Goal: Task Accomplishment & Management: Manage account settings

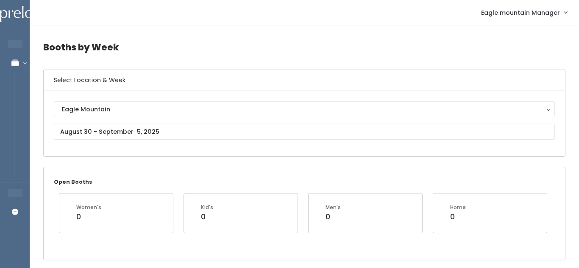
click at [244, 48] on h4 "Booths by Week" at bounding box center [304, 47] width 523 height 23
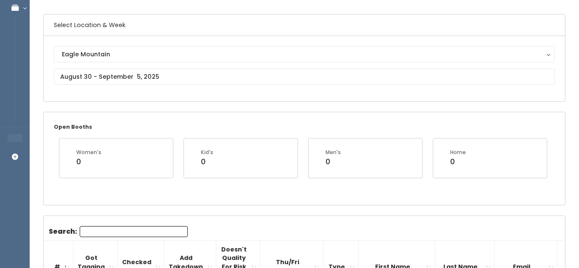
scroll to position [52, 0]
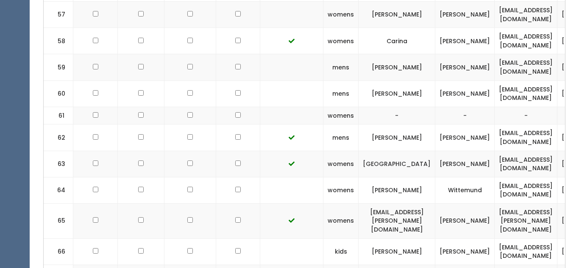
scroll to position [1928, 0]
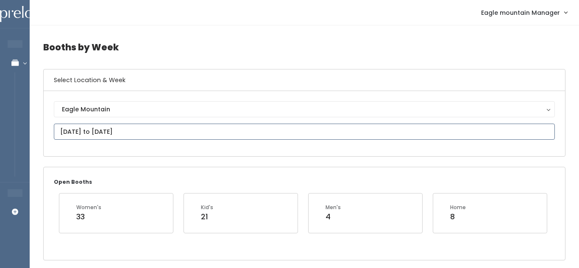
click at [238, 130] on input "August 30 to September 5" at bounding box center [304, 132] width 501 height 16
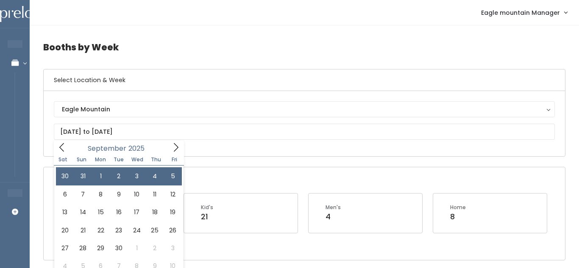
click at [321, 196] on div "Men's 4" at bounding box center [366, 213] width 114 height 39
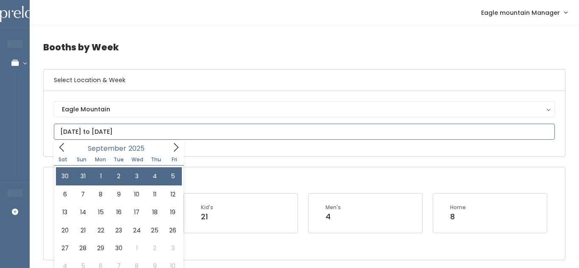
click at [55, 153] on span at bounding box center [62, 147] width 16 height 13
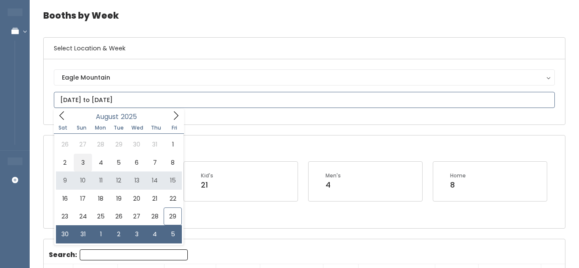
scroll to position [33, 0]
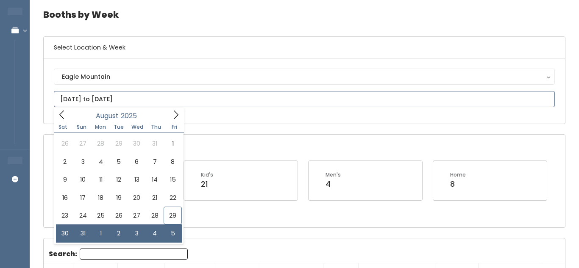
type input "August 30 to September 5"
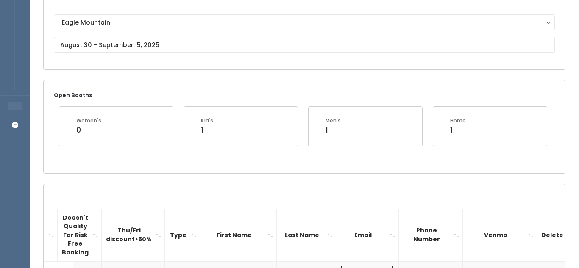
scroll to position [77, 0]
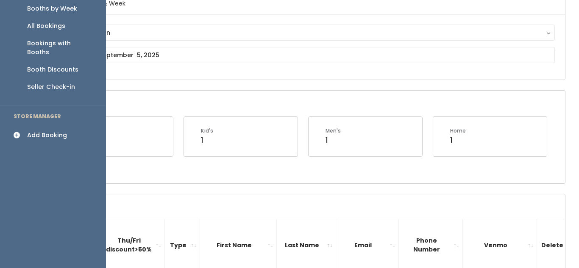
click at [34, 131] on div "Add Booking" at bounding box center [47, 135] width 40 height 9
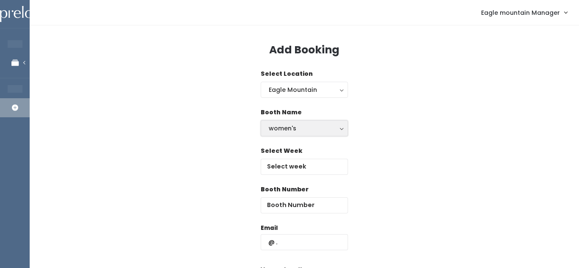
click at [271, 131] on div "women's" at bounding box center [304, 128] width 71 height 9
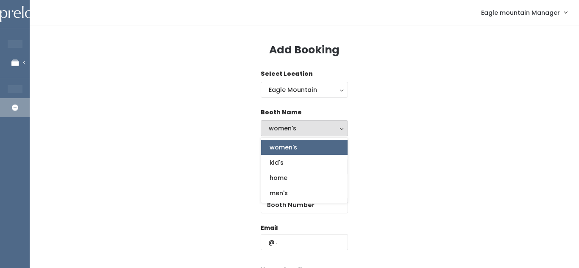
click at [271, 131] on div "women's" at bounding box center [304, 128] width 71 height 9
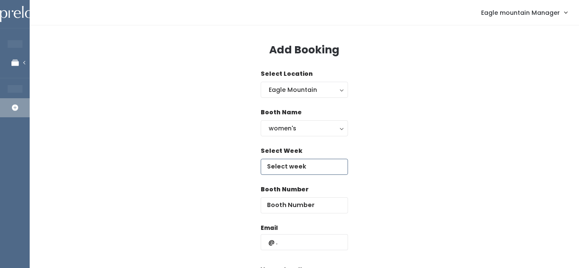
click at [293, 170] on input "text" at bounding box center [304, 167] width 87 height 16
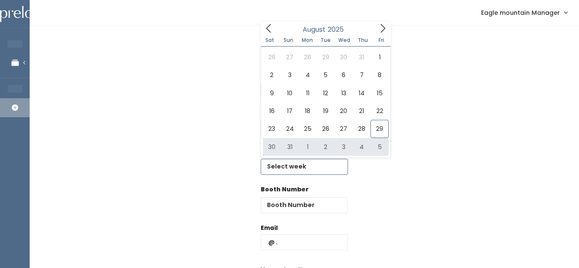
type input "[DATE] to [DATE]"
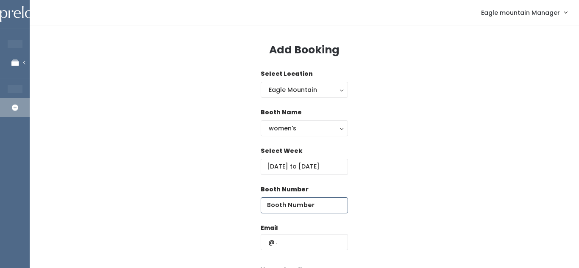
click at [294, 201] on input "number" at bounding box center [304, 206] width 87 height 16
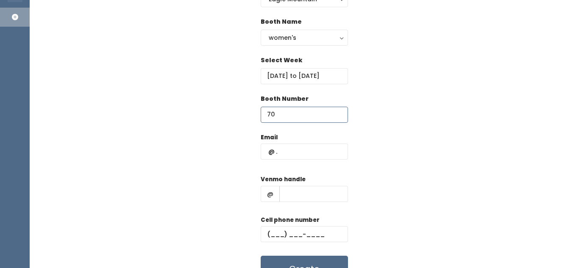
scroll to position [101, 0]
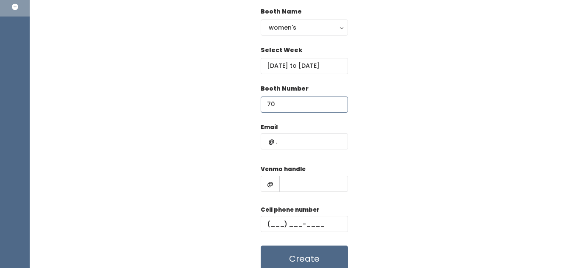
type input "70"
click at [315, 139] on input "text" at bounding box center [304, 142] width 87 height 16
type input "[EMAIL_ADDRESS][DOMAIN_NAME]"
click at [317, 179] on input "text" at bounding box center [314, 184] width 69 height 16
type input "eaglemtn"
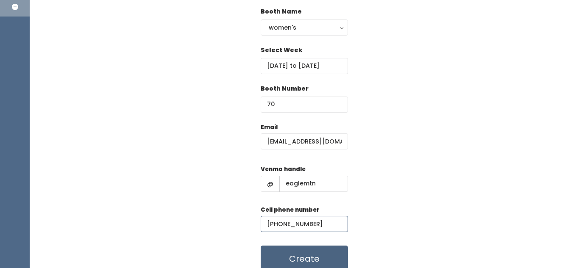
type input "[PHONE_NUMBER]"
click at [306, 252] on button "Create" at bounding box center [304, 259] width 87 height 26
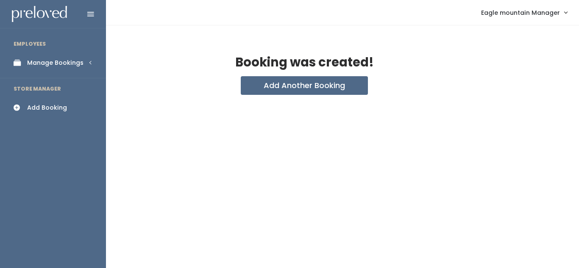
click at [30, 61] on div "Manage Bookings" at bounding box center [55, 63] width 56 height 9
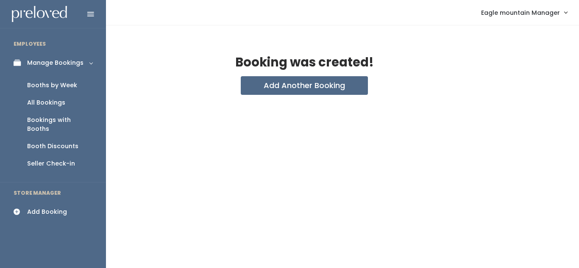
click at [34, 80] on link "Booths by Week" at bounding box center [53, 85] width 106 height 17
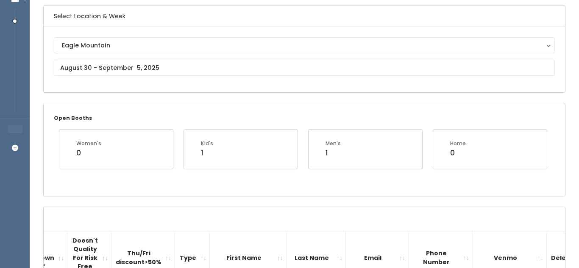
scroll to position [64, 0]
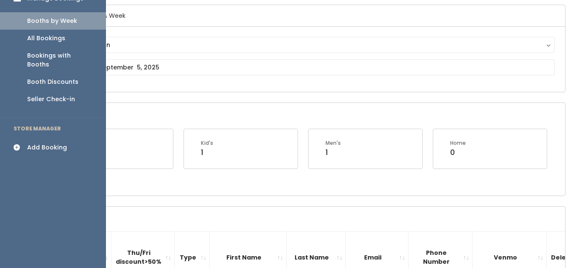
click at [32, 143] on div "Add Booking" at bounding box center [47, 147] width 40 height 9
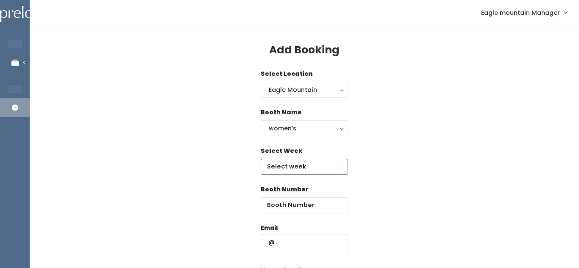
click at [308, 169] on input "text" at bounding box center [304, 167] width 87 height 16
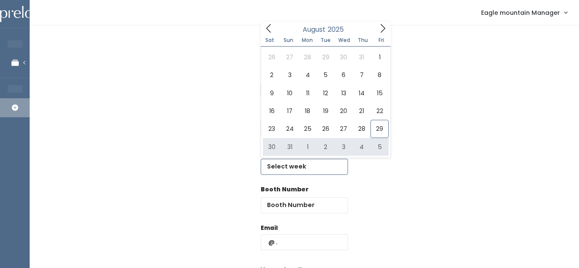
type input "[DATE] to [DATE]"
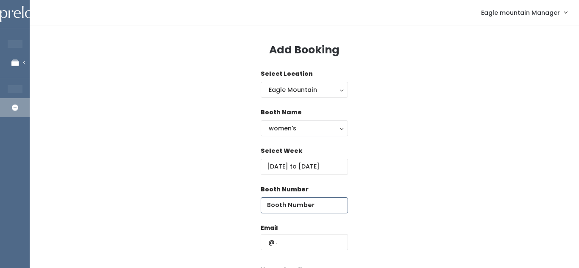
click at [295, 206] on input "number" at bounding box center [304, 206] width 87 height 16
type input "22"
click at [472, 172] on div "Select Week August 30 to September 5" at bounding box center [304, 166] width 523 height 39
click at [305, 246] on input "text" at bounding box center [304, 243] width 87 height 16
type input "eaglemountain@preloved.love"
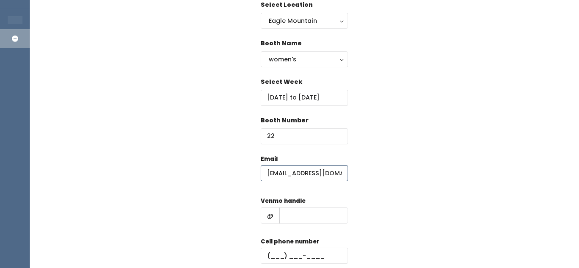
scroll to position [72, 0]
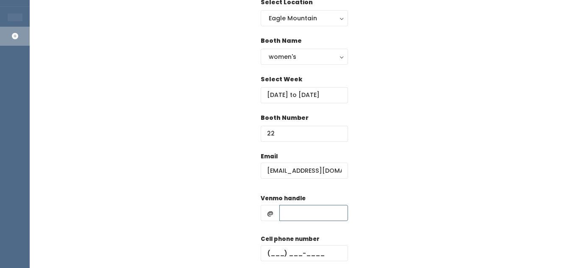
click at [338, 218] on input "text" at bounding box center [314, 213] width 69 height 16
type input "eaglemtn"
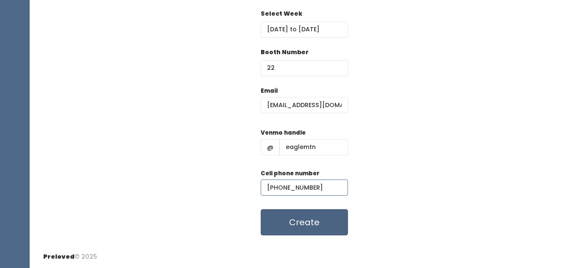
type input "[PHONE_NUMBER]"
click at [324, 232] on button "Create" at bounding box center [304, 223] width 87 height 26
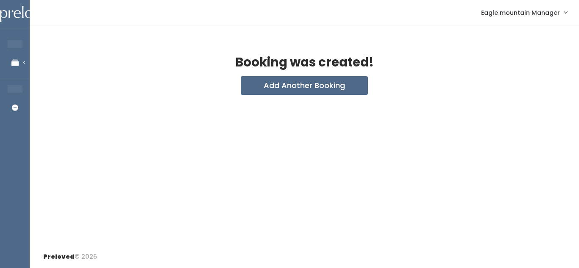
click at [498, 9] on span "Eagle mountain Manager" at bounding box center [520, 12] width 79 height 9
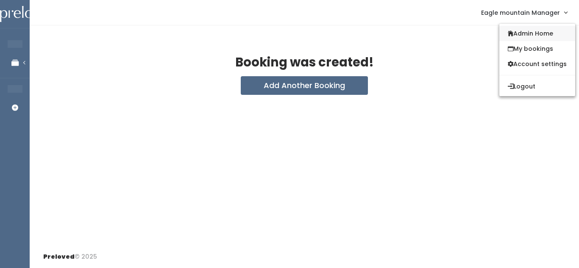
click at [500, 28] on link "Admin Home" at bounding box center [538, 33] width 76 height 15
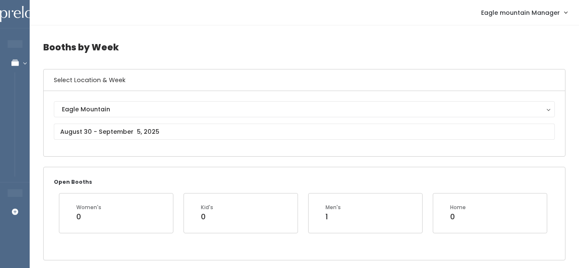
click at [533, 5] on link "Eagle mountain Manager" at bounding box center [524, 12] width 103 height 18
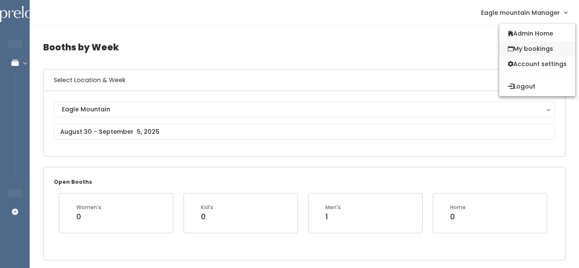
click at [536, 48] on link "My bookings" at bounding box center [538, 48] width 76 height 15
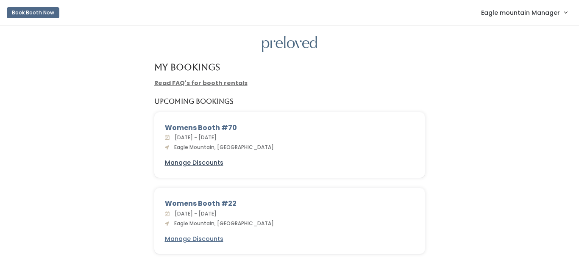
click at [179, 164] on u "Manage Discounts" at bounding box center [194, 163] width 59 height 8
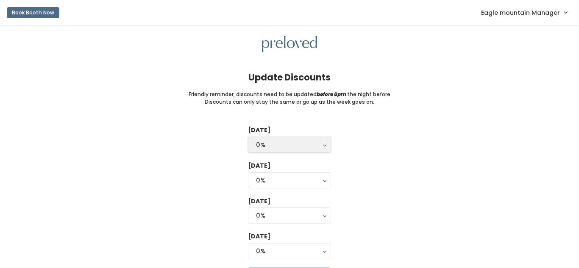
click at [282, 138] on button "0%" at bounding box center [289, 145] width 83 height 16
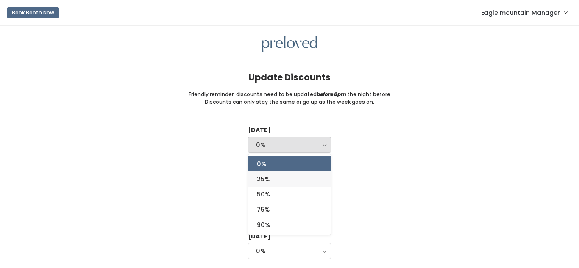
click at [280, 184] on link "25%" at bounding box center [290, 179] width 82 height 15
select select "25%"
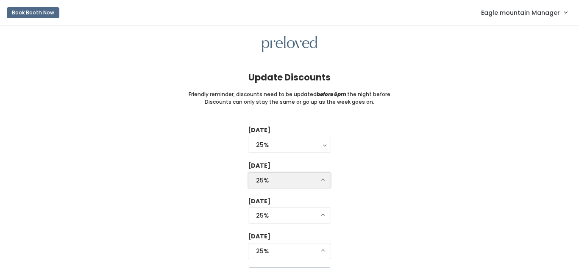
click at [279, 179] on div "25%" at bounding box center [289, 180] width 67 height 9
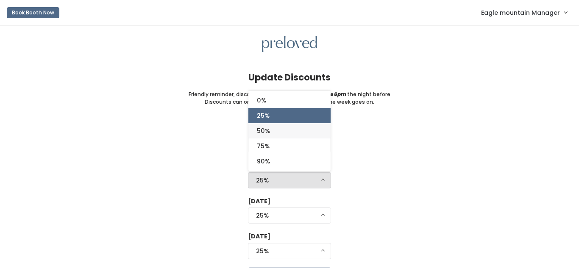
click at [292, 128] on link "50%" at bounding box center [290, 130] width 82 height 15
select select "50%"
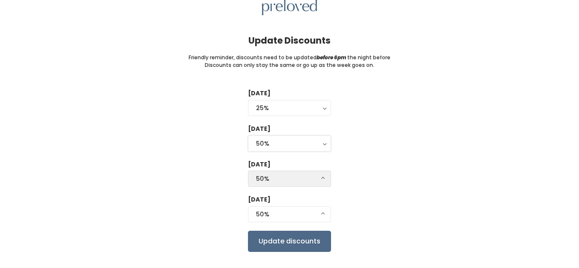
scroll to position [40, 0]
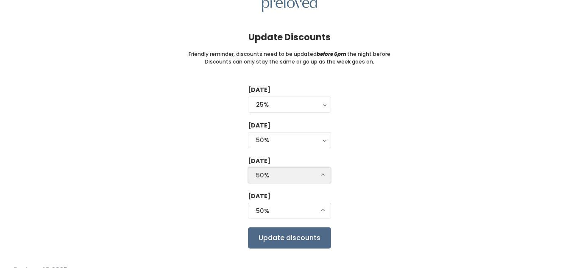
click at [291, 173] on div "50%" at bounding box center [289, 175] width 67 height 9
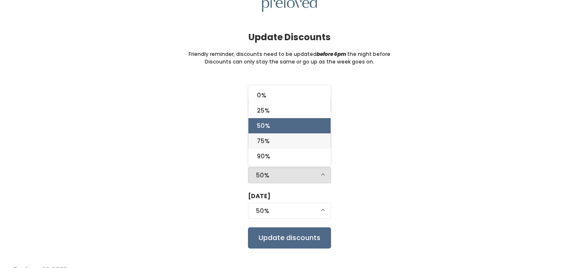
click at [286, 141] on link "75%" at bounding box center [290, 141] width 82 height 15
select select "75%"
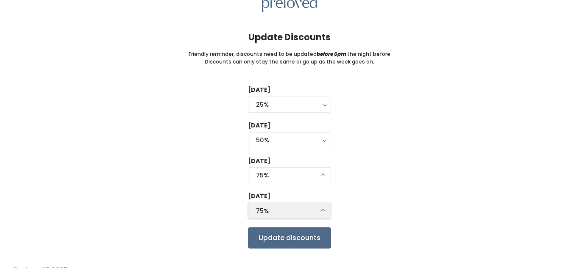
click at [278, 211] on div "75%" at bounding box center [289, 211] width 67 height 9
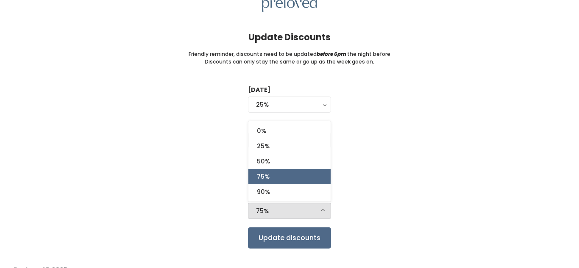
click at [282, 200] on div "0% 25% 50% 75% 90%" at bounding box center [289, 161] width 83 height 81
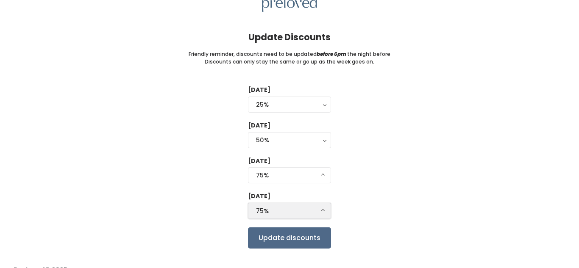
click at [276, 211] on div "75%" at bounding box center [289, 211] width 67 height 9
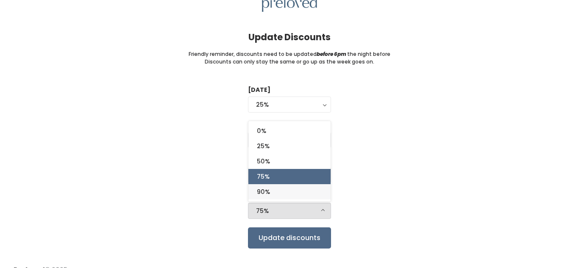
click at [286, 192] on link "90%" at bounding box center [290, 191] width 82 height 15
select select "90%"
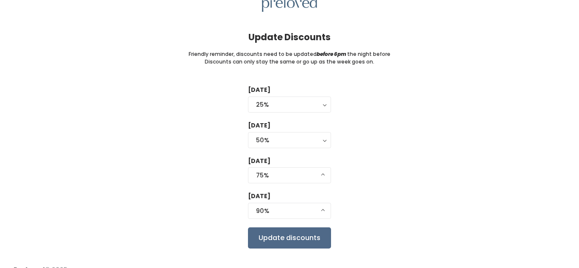
click at [222, 209] on div "Tuesday 0% 25% 50% 75% 90% 25% 0% 25% 50% 75% 90% Wednesday 0% 25% 50% 75% 90% …" at bounding box center [290, 167] width 552 height 163
click at [253, 234] on input "Update discounts" at bounding box center [289, 238] width 83 height 21
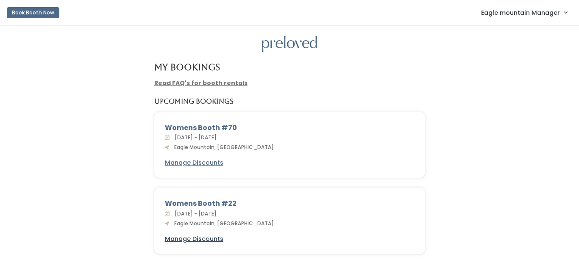
click at [192, 240] on u "Manage Discounts" at bounding box center [194, 239] width 59 height 8
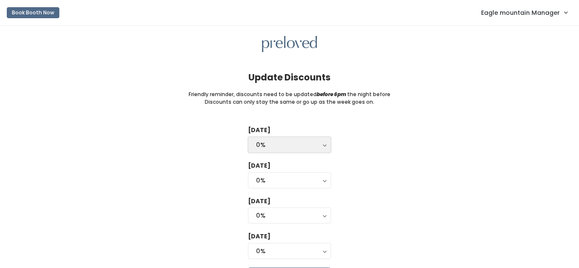
click at [289, 140] on button "0%" at bounding box center [289, 145] width 83 height 16
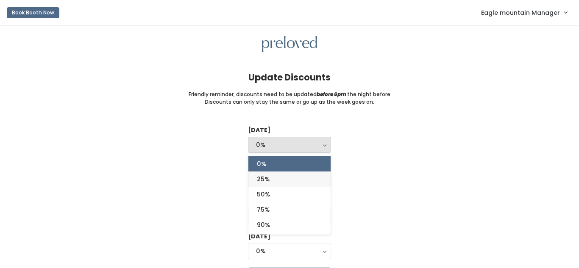
click at [279, 175] on link "25%" at bounding box center [290, 179] width 82 height 15
select select "25%"
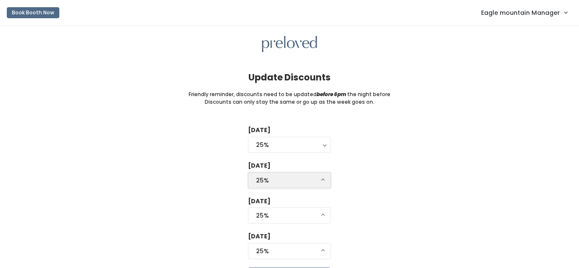
click at [277, 180] on div "25%" at bounding box center [289, 180] width 67 height 9
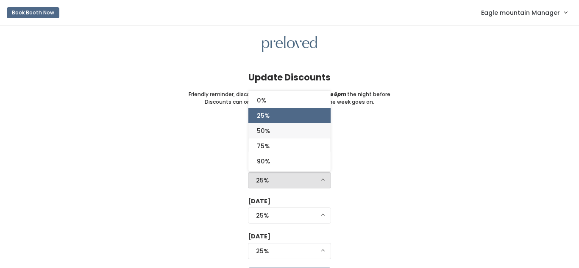
click at [285, 129] on link "50%" at bounding box center [290, 130] width 82 height 15
select select "50%"
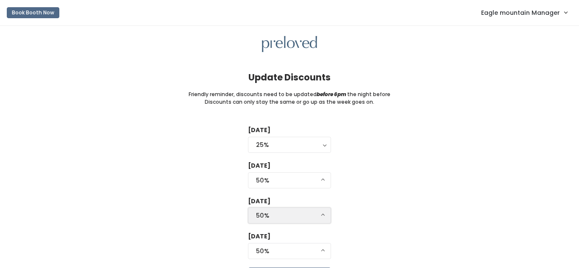
click at [267, 211] on div "50%" at bounding box center [289, 215] width 67 height 9
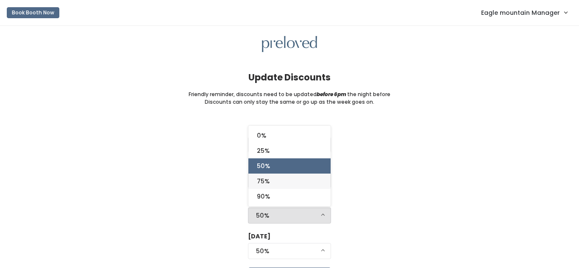
click at [274, 177] on link "75%" at bounding box center [290, 181] width 82 height 15
select select "75%"
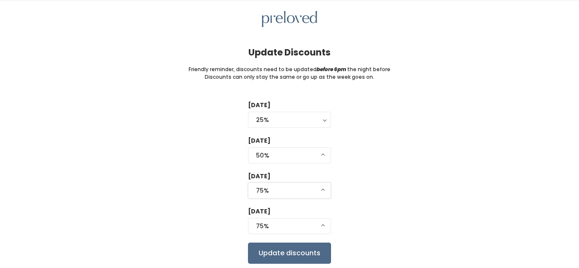
scroll to position [26, 0]
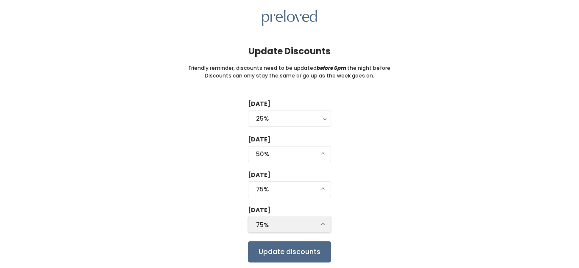
click at [275, 226] on div "75%" at bounding box center [289, 225] width 67 height 9
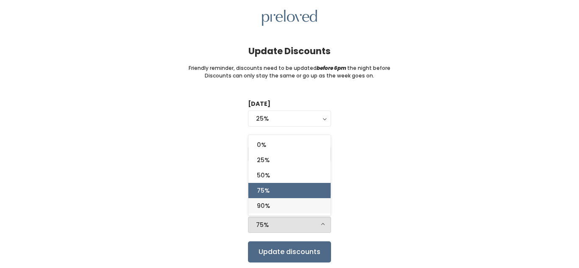
click at [278, 203] on link "90%" at bounding box center [290, 205] width 82 height 15
select select "90%"
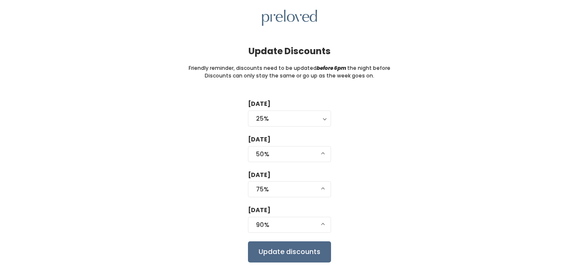
click at [243, 203] on div "Tuesday 0% 25% 50% 75% 90% 25% 0% 25% 50% 75% 90% Wednesday 0% 25% 50% 75% 90% …" at bounding box center [290, 181] width 552 height 163
click at [262, 248] on input "Update discounts" at bounding box center [289, 252] width 83 height 21
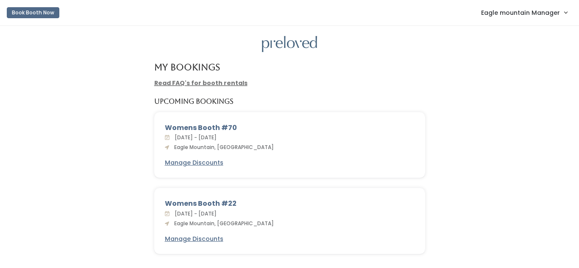
click at [512, 14] on span "Eagle mountain Manager" at bounding box center [520, 12] width 79 height 9
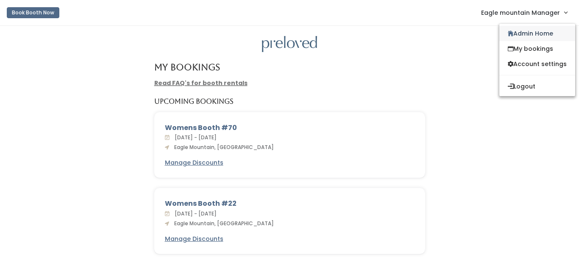
click at [508, 28] on link "Admin Home" at bounding box center [538, 33] width 76 height 15
